Goal: Transaction & Acquisition: Purchase product/service

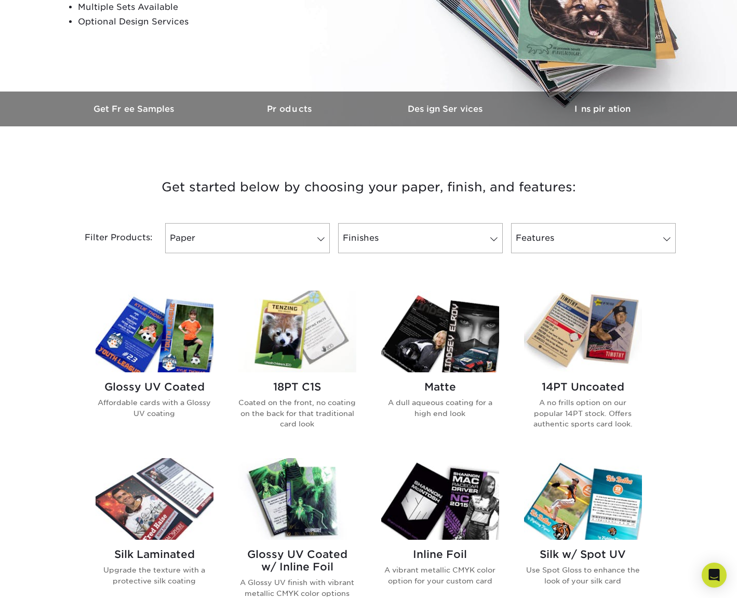
scroll to position [260, 0]
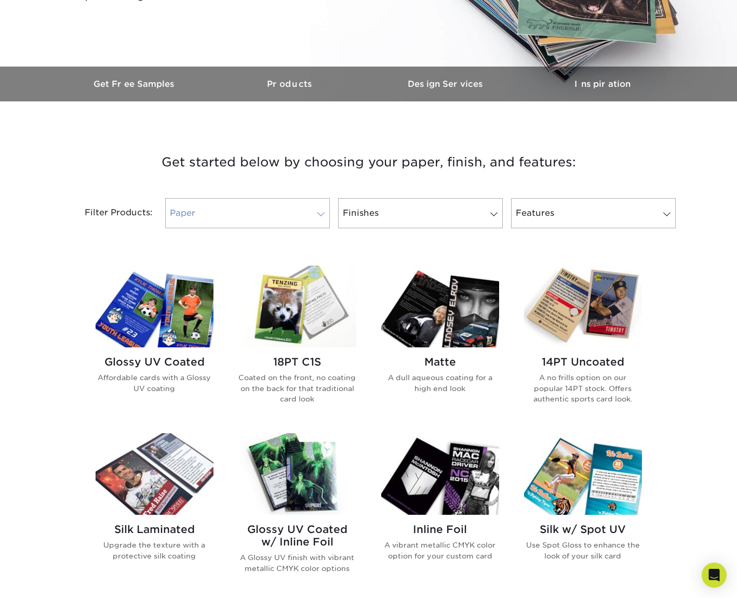
click at [306, 213] on link "Paper" at bounding box center [247, 213] width 165 height 30
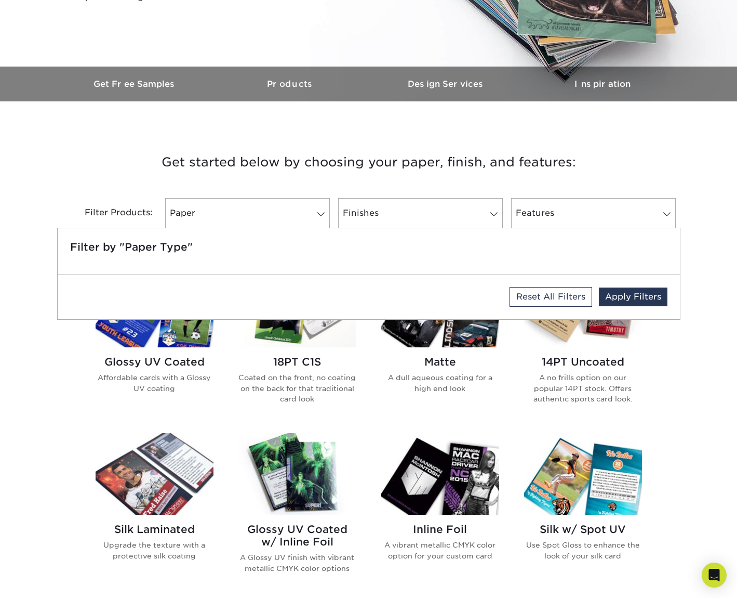
click at [703, 253] on div "Get started below by choosing your paper, finish, and features: Filtered Matche…" at bounding box center [368, 513] width 737 height 775
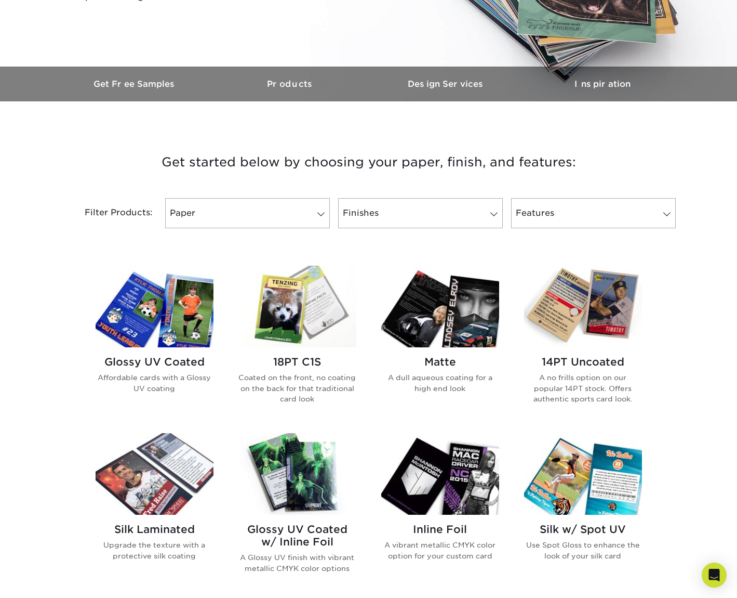
click at [571, 358] on h2 "14PT Uncoated" at bounding box center [583, 361] width 118 height 12
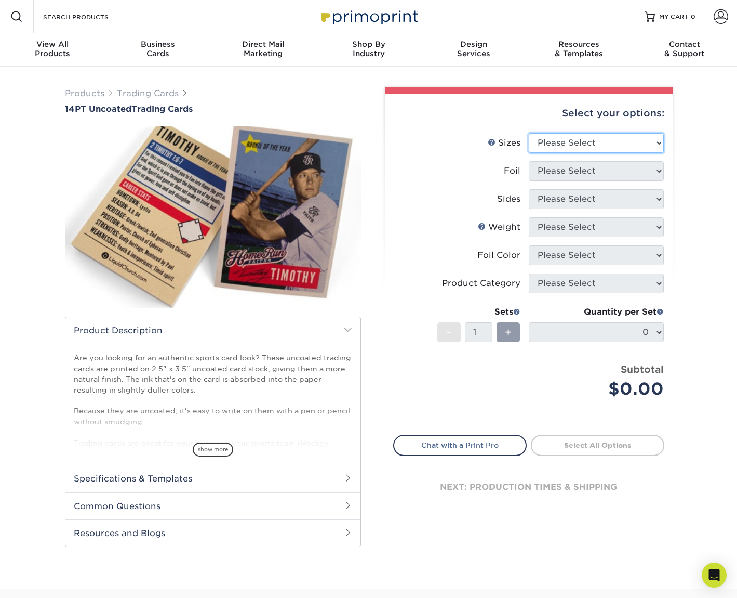
click at [588, 141] on select "Please Select 2.5" x 3.5"" at bounding box center [596, 143] width 135 height 20
select select "2.50x3.50"
click at [529, 133] on select "Please Select 2.5" x 3.5"" at bounding box center [596, 143] width 135 height 20
drag, startPoint x: 587, startPoint y: 173, endPoint x: 585, endPoint y: 180, distance: 7.6
click at [586, 173] on select "Please Select Yes No" at bounding box center [596, 171] width 135 height 20
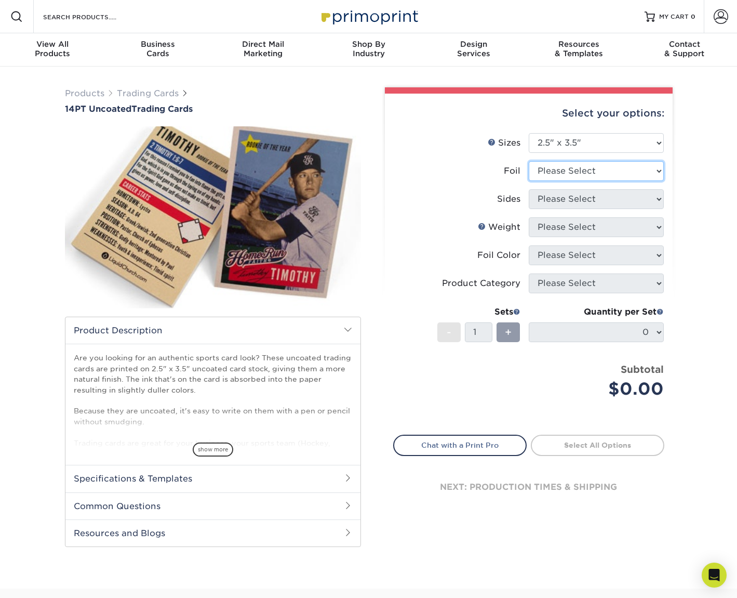
select select "0"
click at [529, 161] on select "Please Select Yes No" at bounding box center [596, 171] width 135 height 20
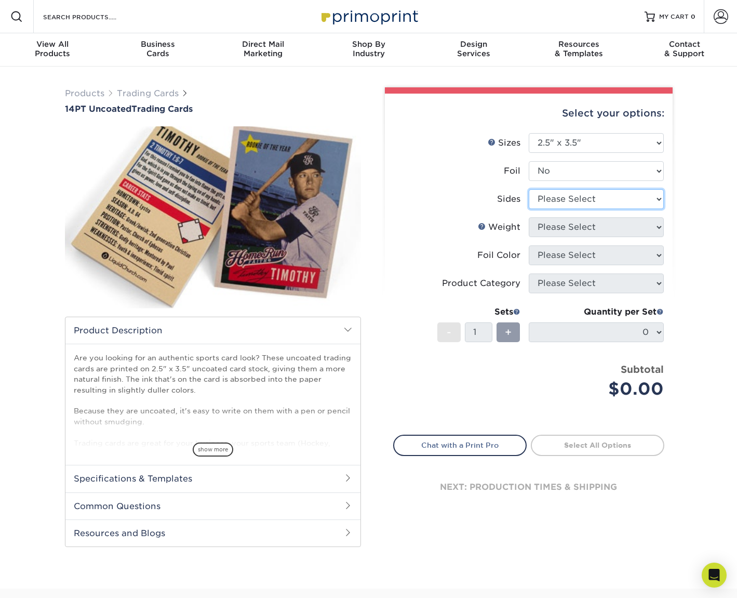
click at [580, 199] on select "Please Select Print Both Sides Print Front Only" at bounding box center [596, 199] width 135 height 20
select select "13abbda7-1d64-4f25-8bb2-c179b224825d"
click at [529, 189] on select "Please Select Print Both Sides Print Front Only" at bounding box center [596, 199] width 135 height 20
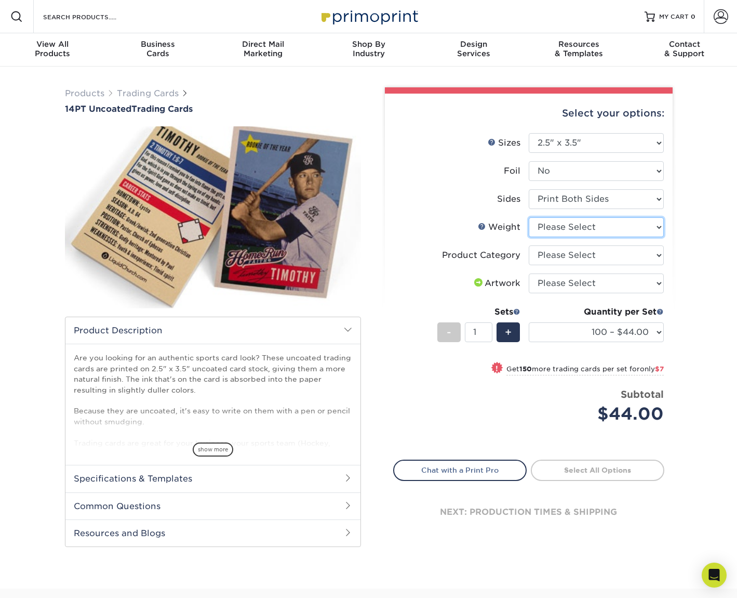
click at [583, 230] on select "Please Select 14PT Uncoated" at bounding box center [596, 227] width 135 height 20
select select "14PT Uncoated"
click at [529, 217] on select "Please Select 14PT Uncoated" at bounding box center [596, 227] width 135 height 20
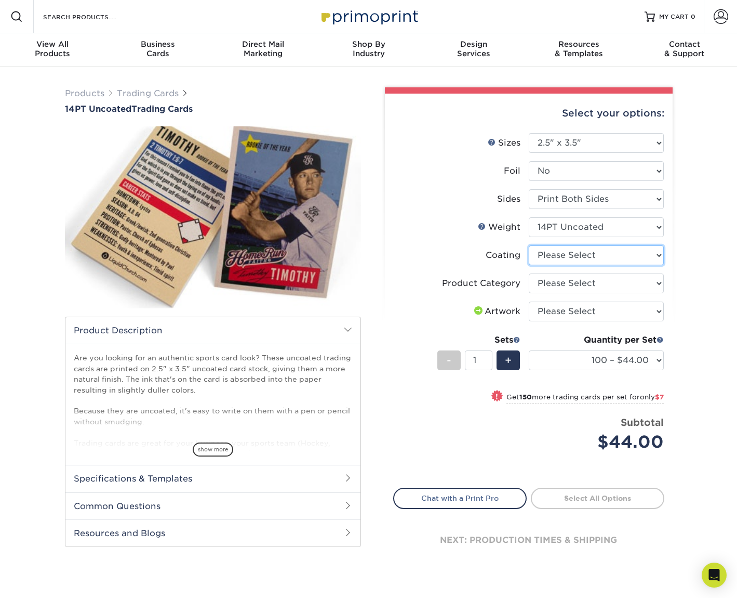
click at [570, 257] on select at bounding box center [596, 255] width 135 height 20
select select "3e7618de-abca-4bda-9f97-8b9129e913d8"
click at [529, 245] on select at bounding box center [596, 255] width 135 height 20
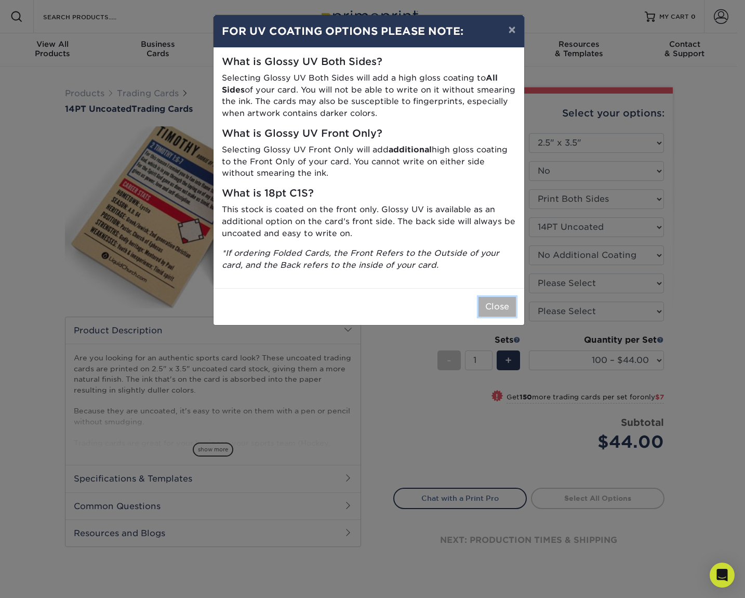
click at [506, 304] on button "Close" at bounding box center [497, 307] width 37 height 20
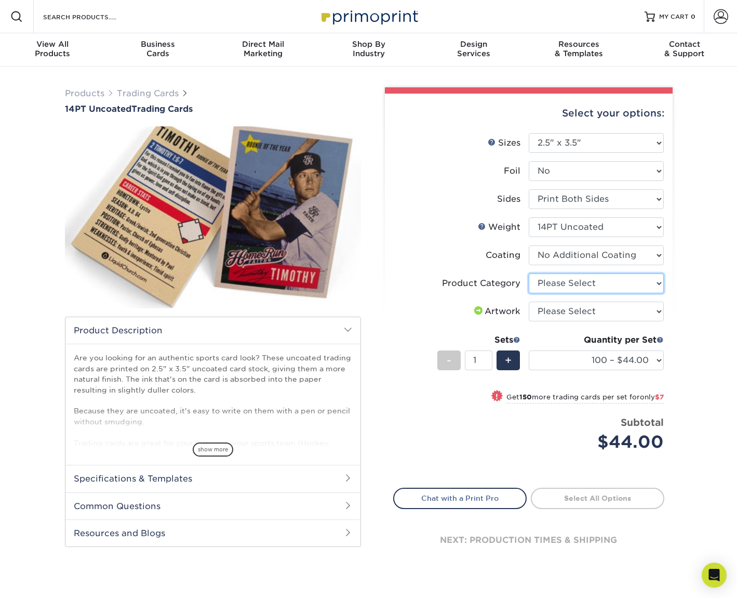
click at [586, 282] on select "Please Select Trading Cards" at bounding box center [596, 283] width 135 height 20
select select "c2f9bce9-36c2-409d-b101-c29d9d031e18"
click at [529, 273] on select "Please Select Trading Cards" at bounding box center [596, 283] width 135 height 20
click at [589, 309] on select "Please Select I will upload files I need a design - $100" at bounding box center [596, 311] width 135 height 20
select select "upload"
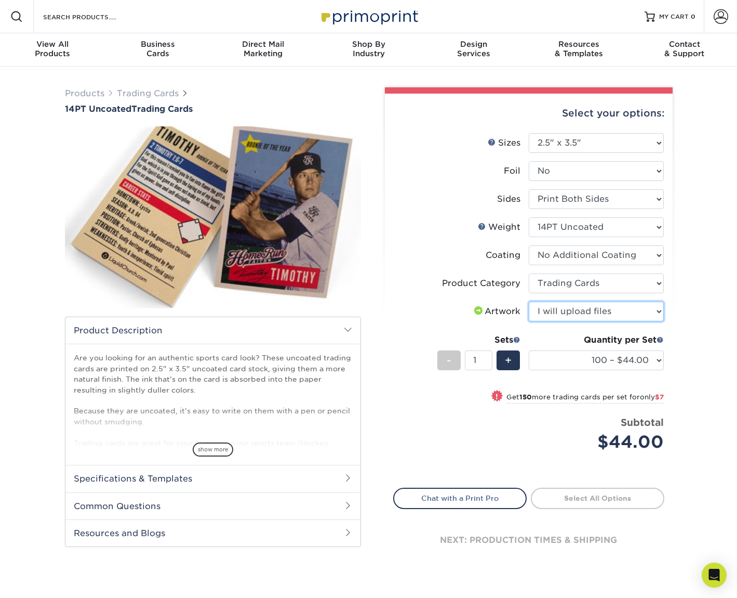
click at [529, 301] on select "Please Select I will upload files I need a design - $100" at bounding box center [596, 311] width 135 height 20
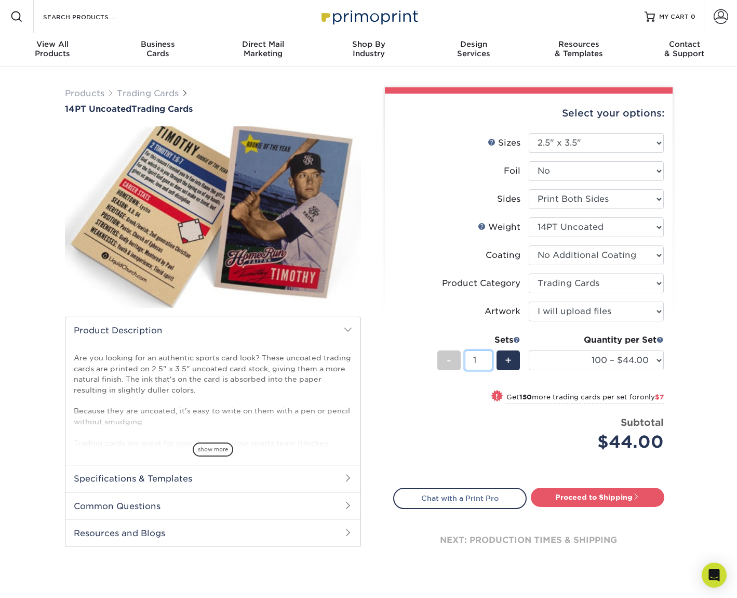
click at [479, 359] on input "1" at bounding box center [479, 360] width 28 height 20
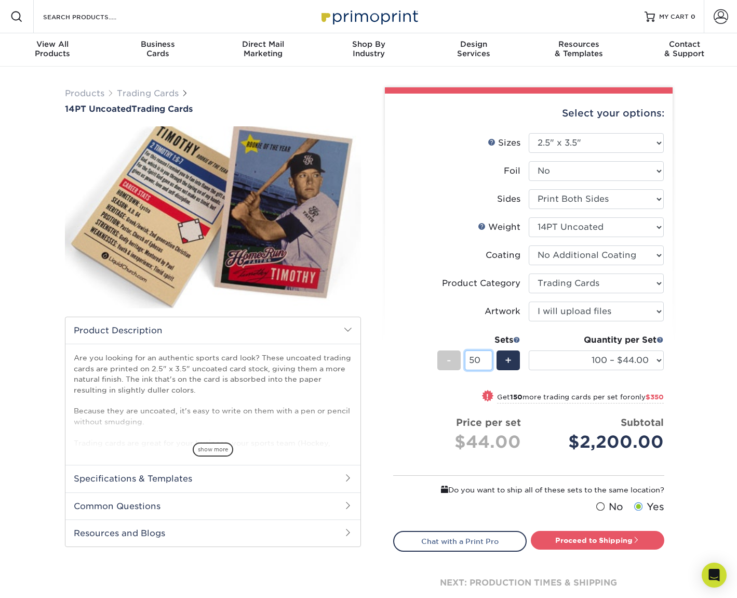
click at [487, 359] on input "50" at bounding box center [479, 360] width 28 height 20
type input "50"
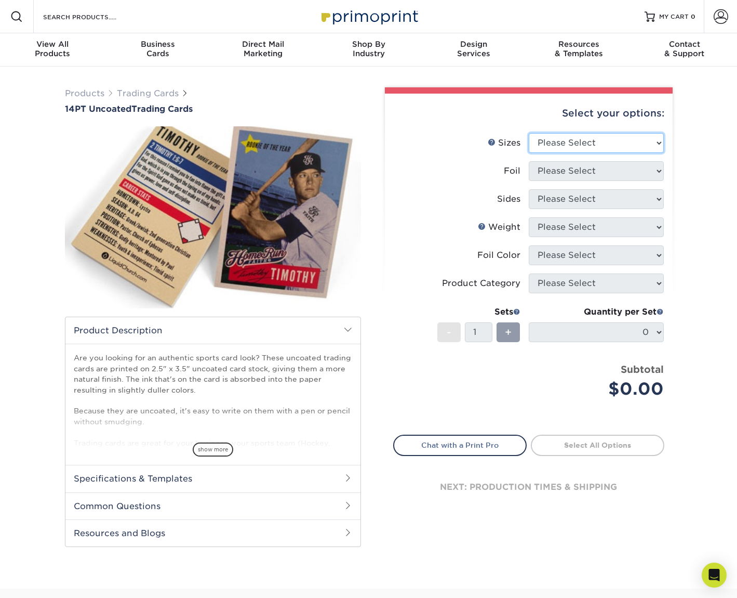
click at [591, 145] on select "Please Select 2.5" x 3.5"" at bounding box center [596, 143] width 135 height 20
select select "2.50x3.50"
click at [529, 133] on select "Please Select 2.5" x 3.5"" at bounding box center [596, 143] width 135 height 20
click at [582, 171] on select "Please Select Yes No" at bounding box center [596, 171] width 135 height 20
select select "0"
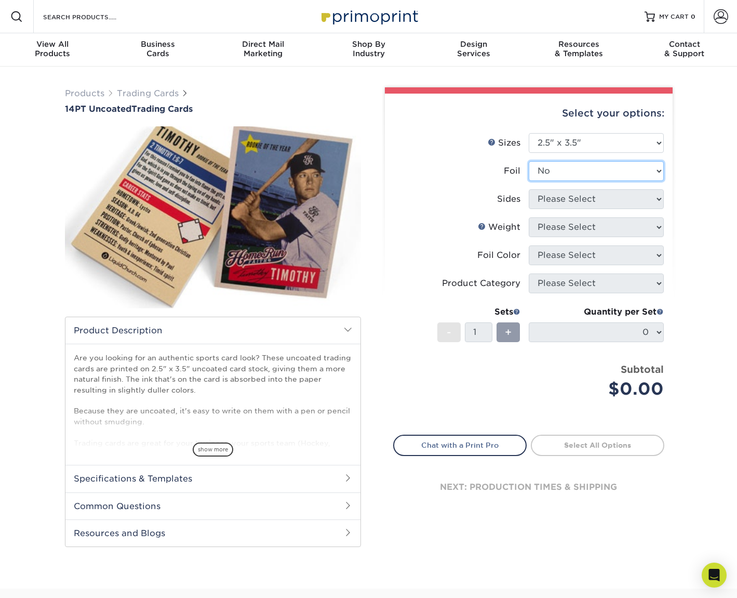
click at [529, 161] on select "Please Select Yes No" at bounding box center [596, 171] width 135 height 20
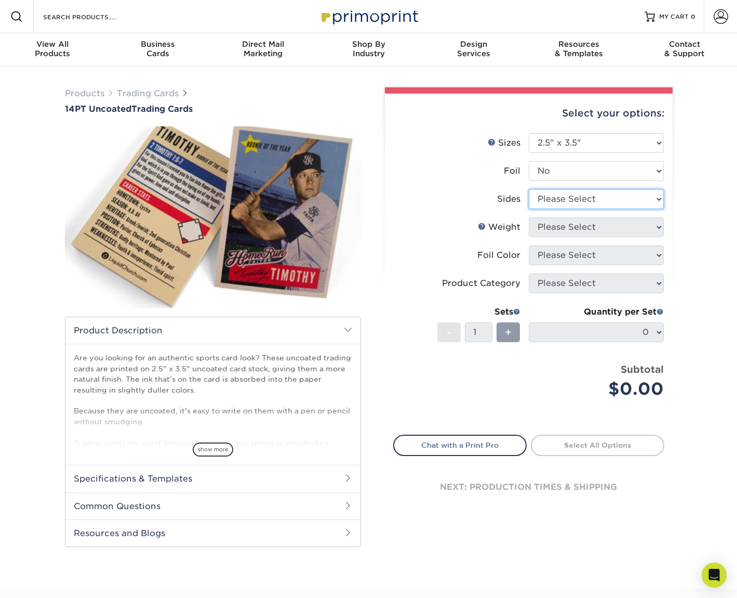
click at [580, 201] on select "Please Select Print Both Sides Print Front Only" at bounding box center [596, 199] width 135 height 20
select select "13abbda7-1d64-4f25-8bb2-c179b224825d"
click at [529, 189] on select "Please Select Print Both Sides Print Front Only" at bounding box center [596, 199] width 135 height 20
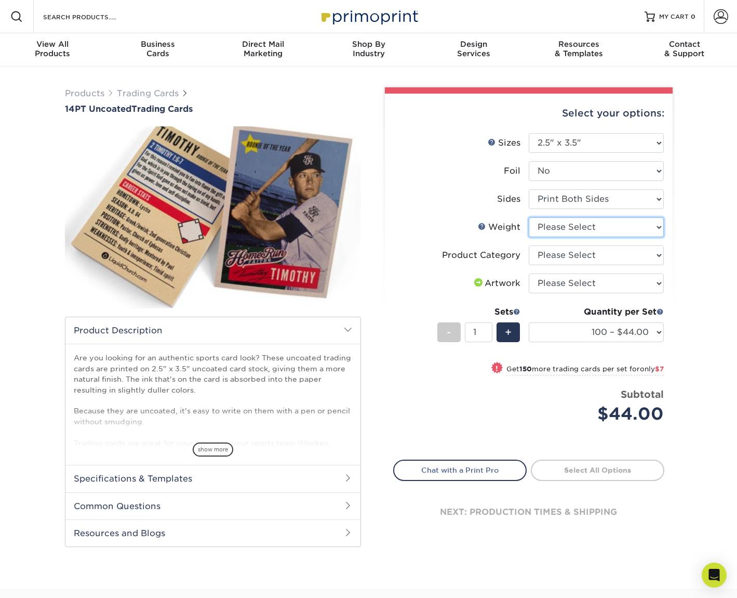
click at [577, 231] on select "Please Select 14PT Uncoated" at bounding box center [596, 227] width 135 height 20
select select "14PT Uncoated"
click at [529, 217] on select "Please Select 14PT Uncoated" at bounding box center [596, 227] width 135 height 20
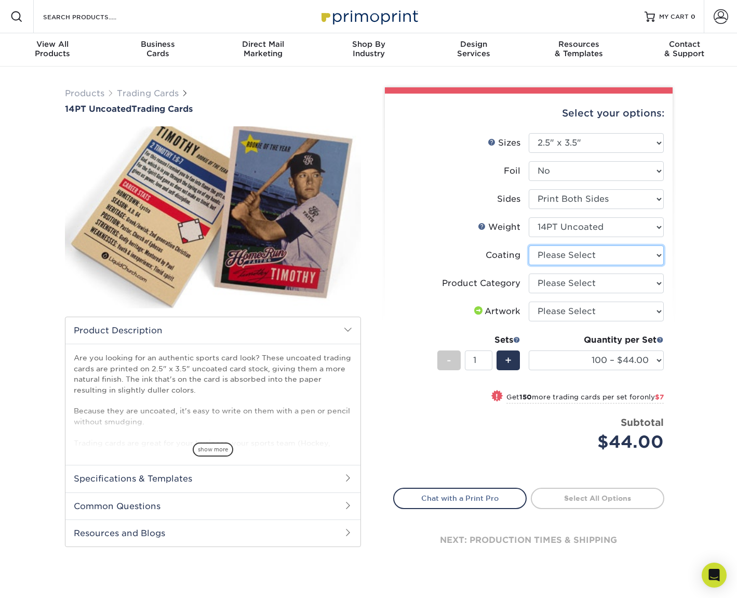
click at [579, 257] on select at bounding box center [596, 255] width 135 height 20
select select "3e7618de-abca-4bda-9f97-8b9129e913d8"
click at [529, 245] on select at bounding box center [596, 255] width 135 height 20
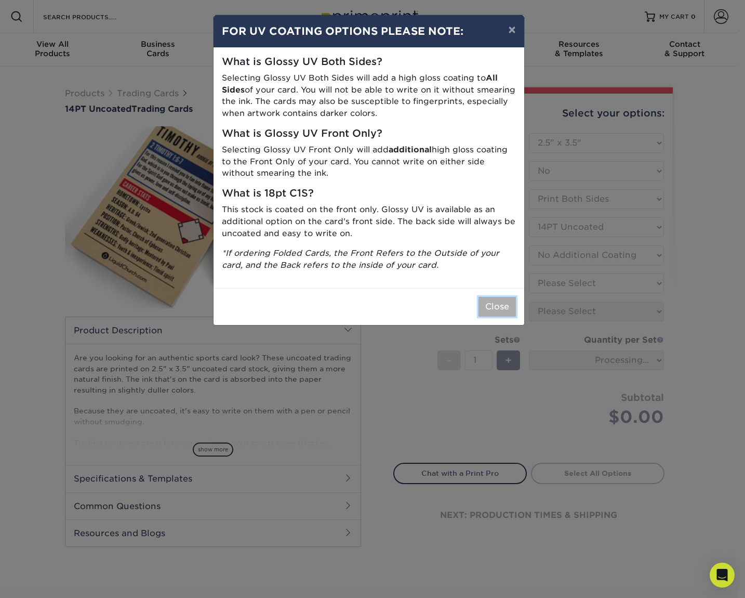
click at [509, 306] on button "Close" at bounding box center [497, 307] width 37 height 20
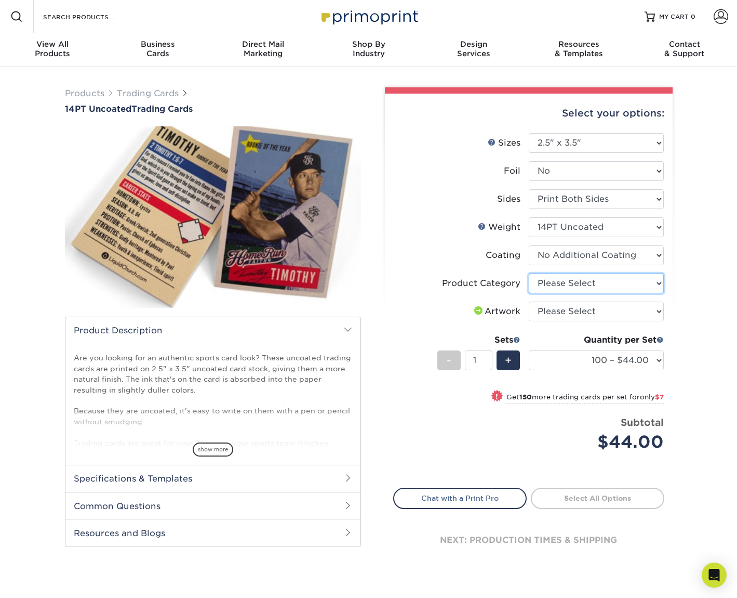
click at [598, 284] on select "Please Select Trading Cards" at bounding box center [596, 283] width 135 height 20
select select "c2f9bce9-36c2-409d-b101-c29d9d031e18"
click at [529, 273] on select "Please Select Trading Cards" at bounding box center [596, 283] width 135 height 20
click at [591, 309] on select "Please Select I will upload files I need a design - $100" at bounding box center [596, 311] width 135 height 20
select select "upload"
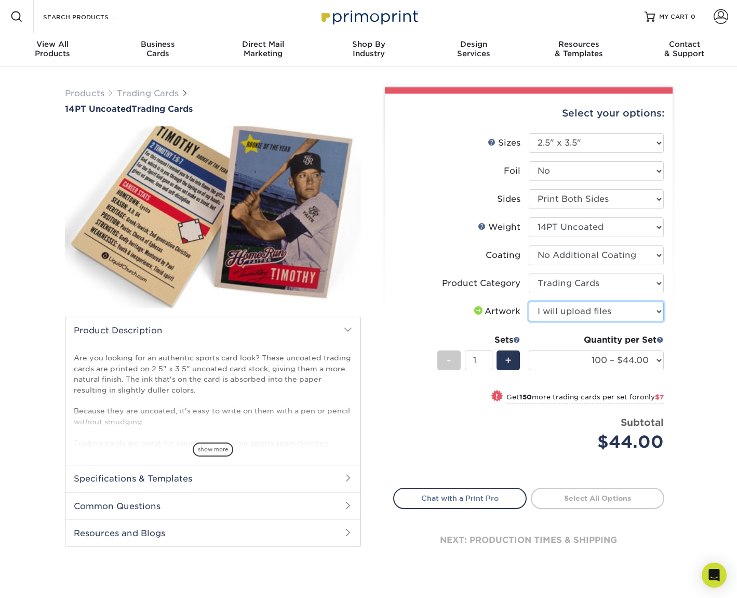
click at [529, 301] on select "Please Select I will upload files I need a design - $100" at bounding box center [596, 311] width 135 height 20
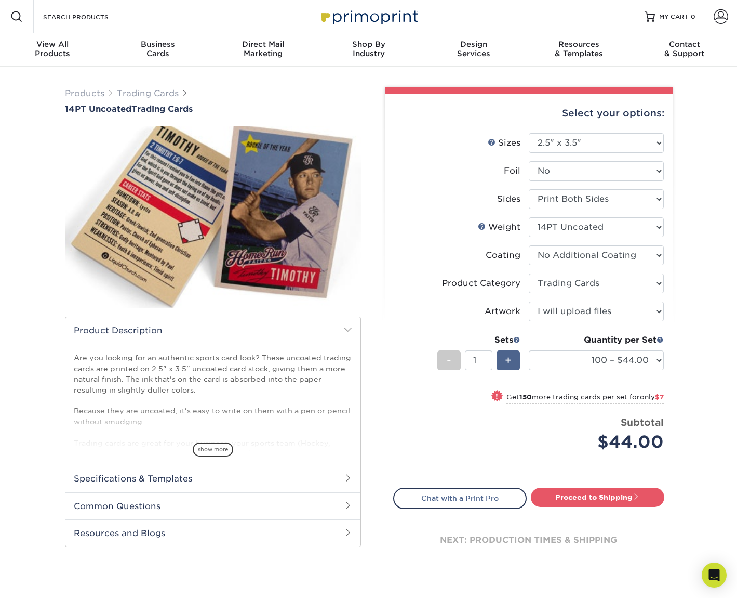
click at [507, 361] on span "+" at bounding box center [508, 360] width 7 height 16
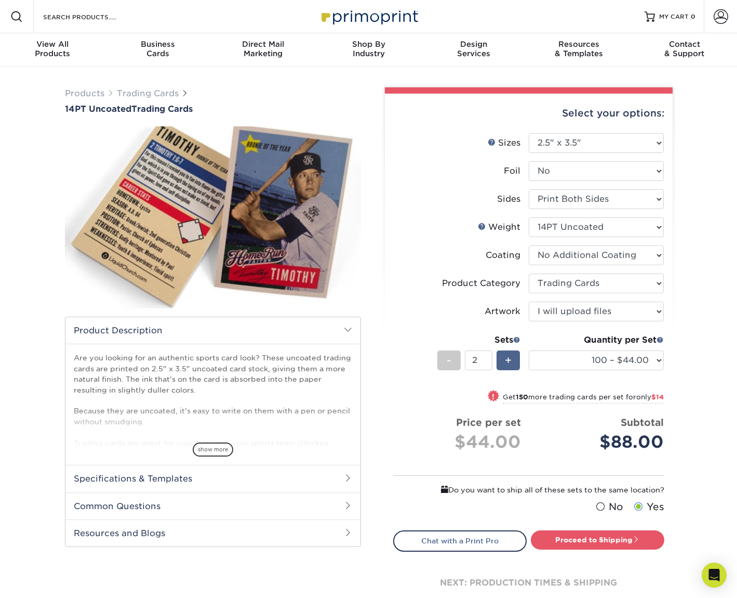
click at [508, 361] on span "+" at bounding box center [508, 360] width 7 height 16
click at [507, 361] on span "+" at bounding box center [508, 360] width 7 height 16
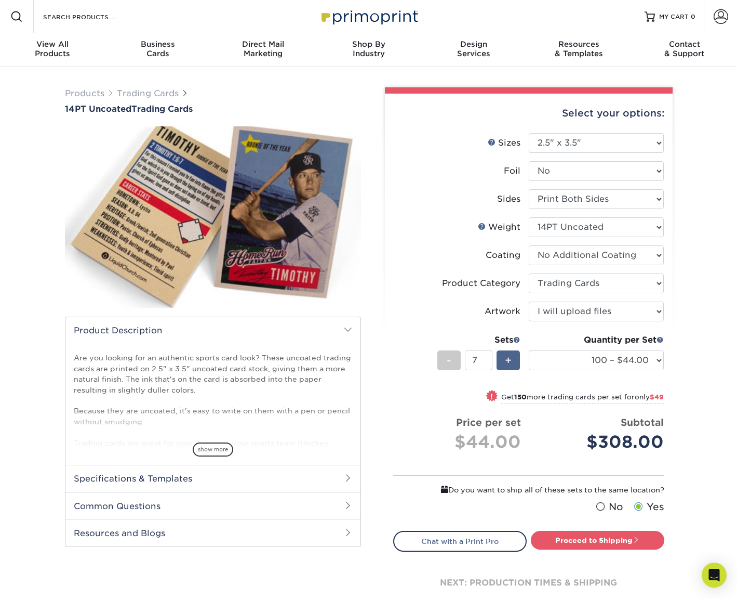
click at [507, 361] on span "+" at bounding box center [508, 360] width 7 height 16
click at [505, 361] on span "+" at bounding box center [508, 360] width 7 height 16
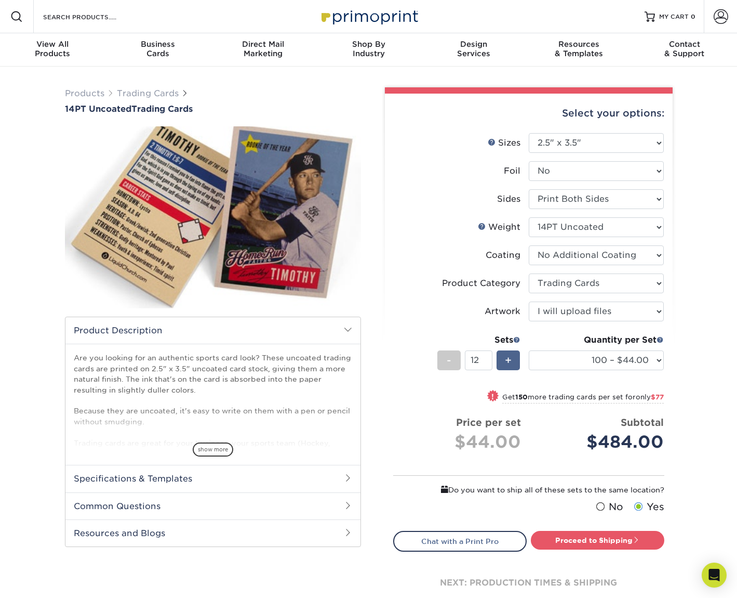
click at [505, 361] on span "+" at bounding box center [508, 360] width 7 height 16
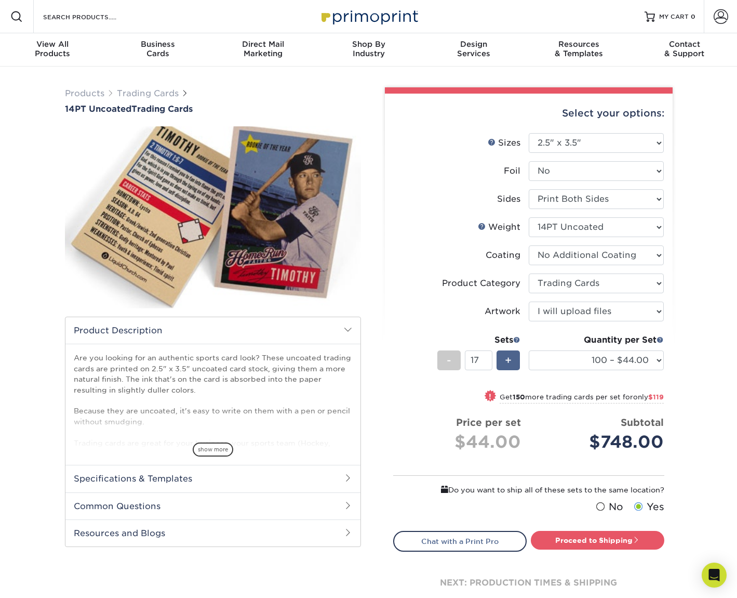
click at [505, 361] on span "+" at bounding box center [508, 360] width 7 height 16
click at [659, 358] on select "100 – $44.00 250 – $51.00 500 – $54.00 1000 – $78.00 2500 – $148.00 5000 – $198…" at bounding box center [596, 360] width 135 height 20
click at [450, 359] on span "-" at bounding box center [449, 360] width 5 height 16
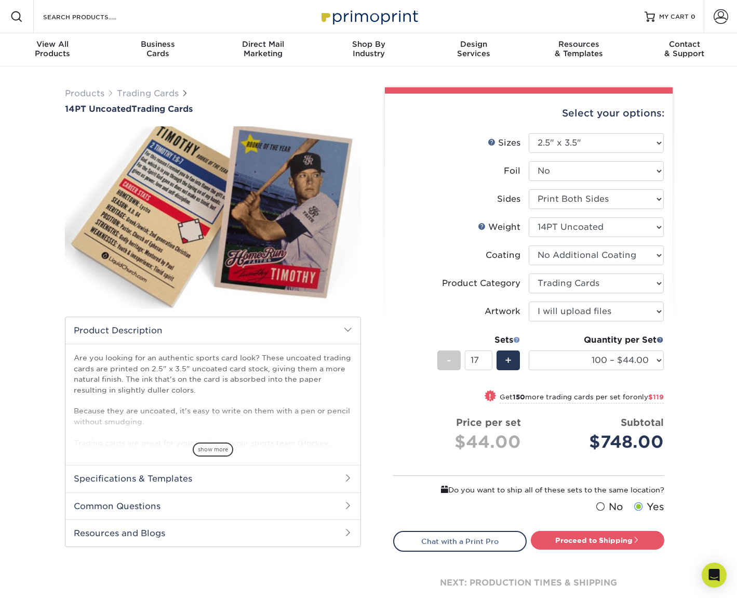
click at [517, 341] on span at bounding box center [516, 339] width 7 height 7
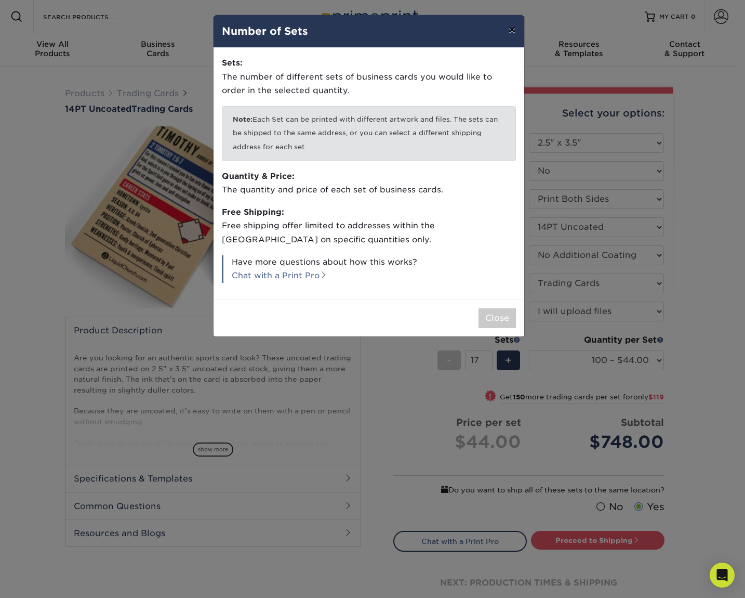
click at [510, 29] on button "×" at bounding box center [512, 29] width 24 height 29
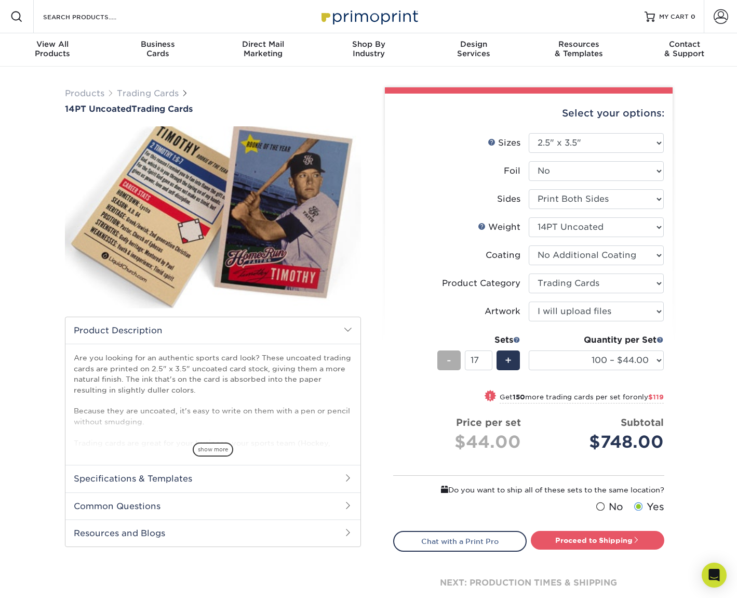
click at [455, 361] on div "-" at bounding box center [449, 360] width 23 height 20
click at [454, 361] on div "-" at bounding box center [449, 360] width 23 height 20
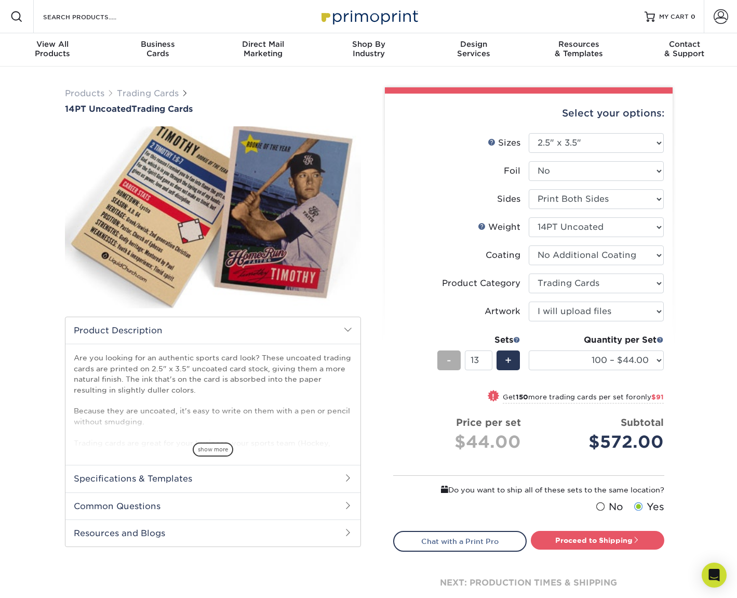
type input "12"
click at [619, 357] on select "100 – $44.00 250 – $51.00 500 – $54.00 1000 – $78.00 2500 – $148.00 5000 – $198…" at bounding box center [596, 360] width 135 height 20
select select "1000 – $78.00"
click at [529, 350] on select "100 – $44.00 250 – $51.00 500 – $54.00 1000 – $78.00 2500 – $148.00 5000 – $198…" at bounding box center [596, 360] width 135 height 20
click at [674, 416] on div "Select your options: Sizes Help Sizes Please Select 2.5" x 3.5" Foil Yes" at bounding box center [525, 354] width 312 height 535
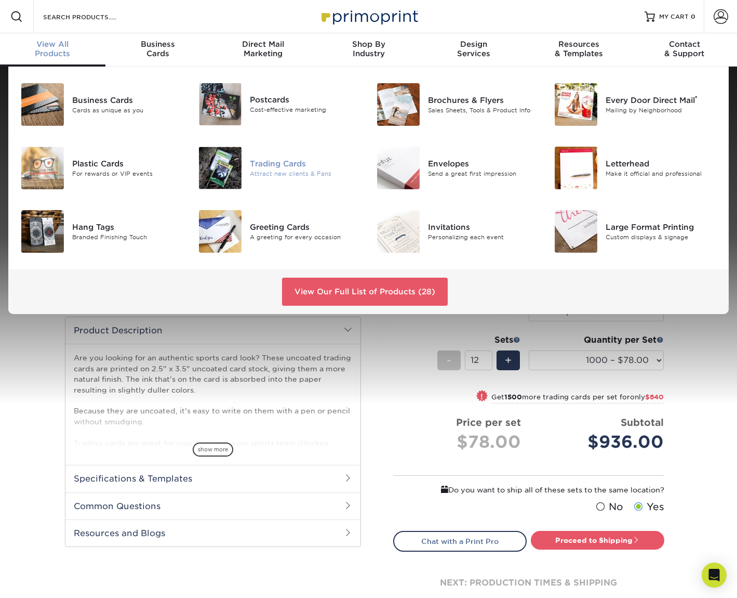
click at [240, 166] on img at bounding box center [220, 168] width 43 height 43
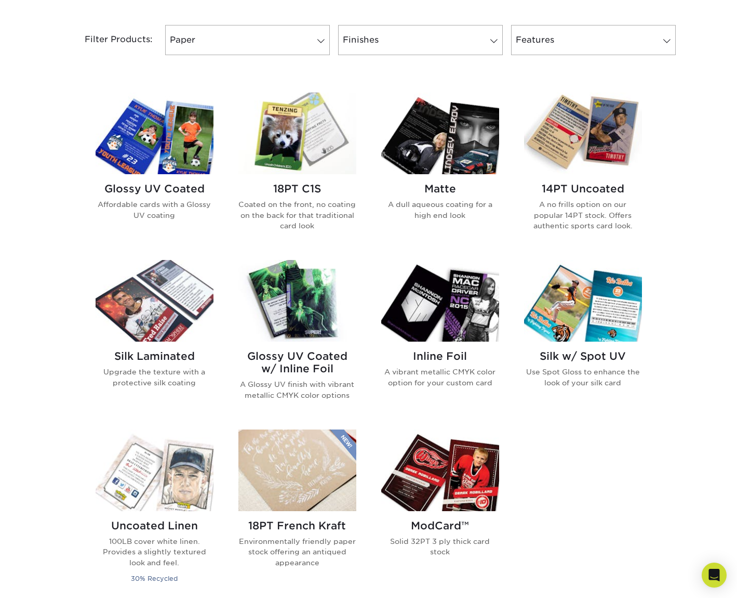
scroll to position [52, 0]
